Goal: Transaction & Acquisition: Purchase product/service

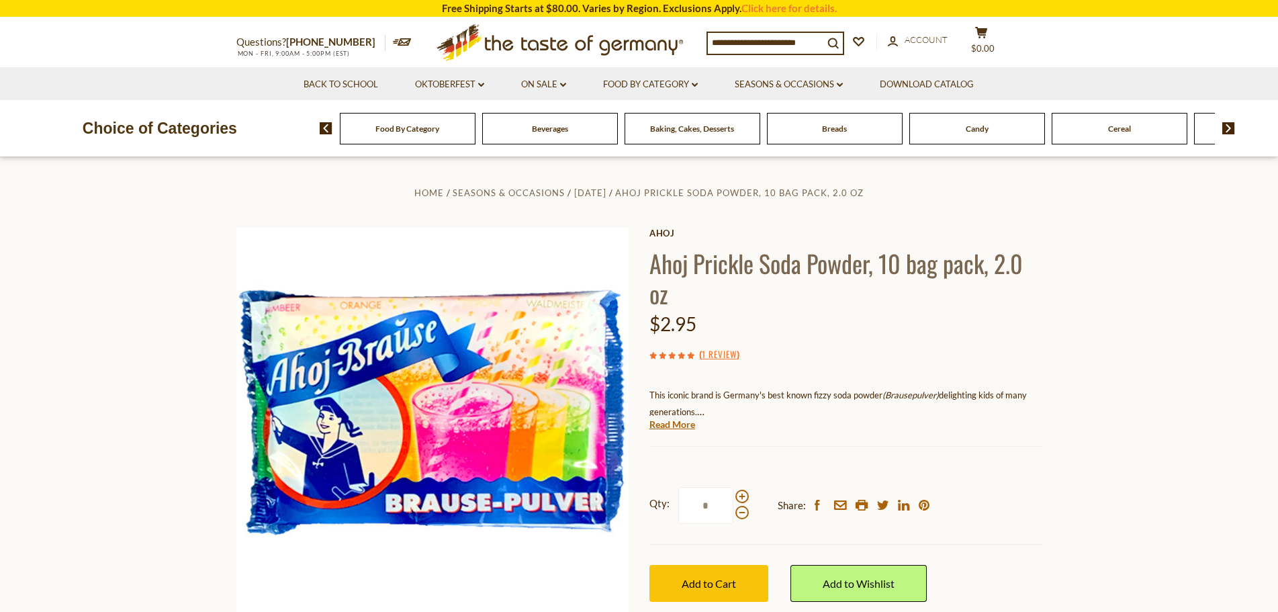
click at [541, 50] on icon at bounding box center [559, 40] width 246 height 32
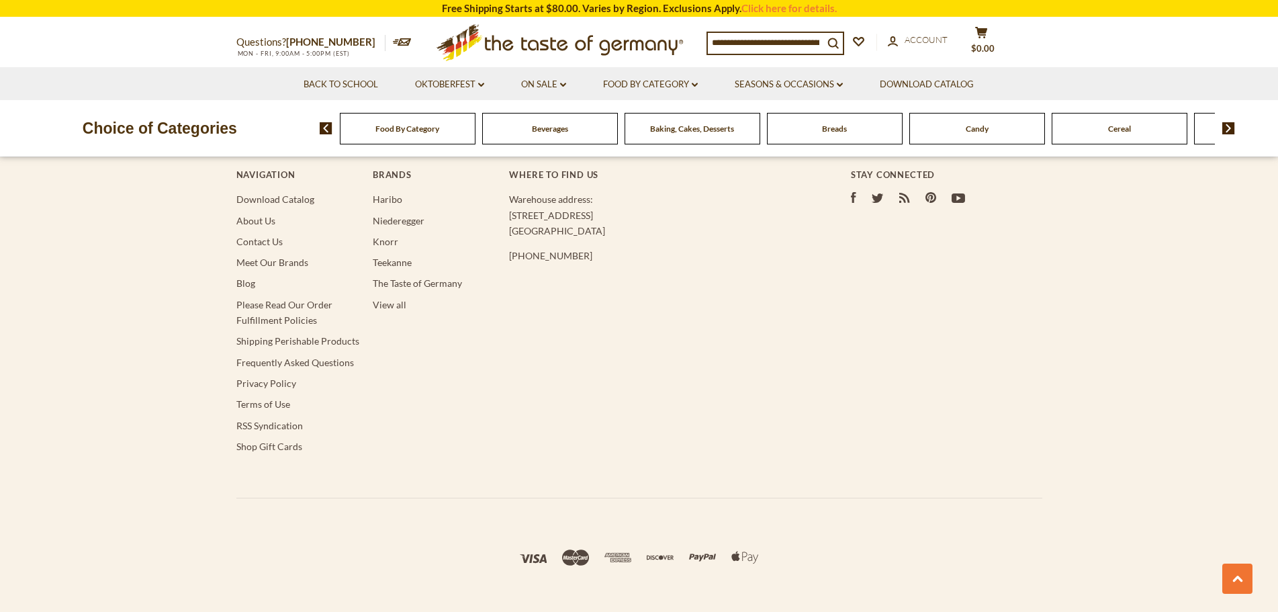
scroll to position [2657, 0]
